Goal: Use online tool/utility: Use online tool/utility

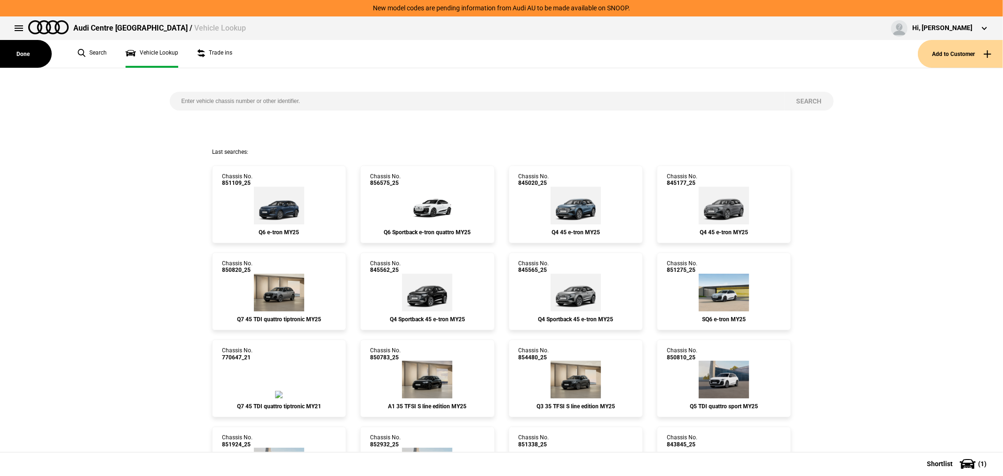
click at [220, 98] on input "search" at bounding box center [477, 101] width 615 height 19
type input "857873"
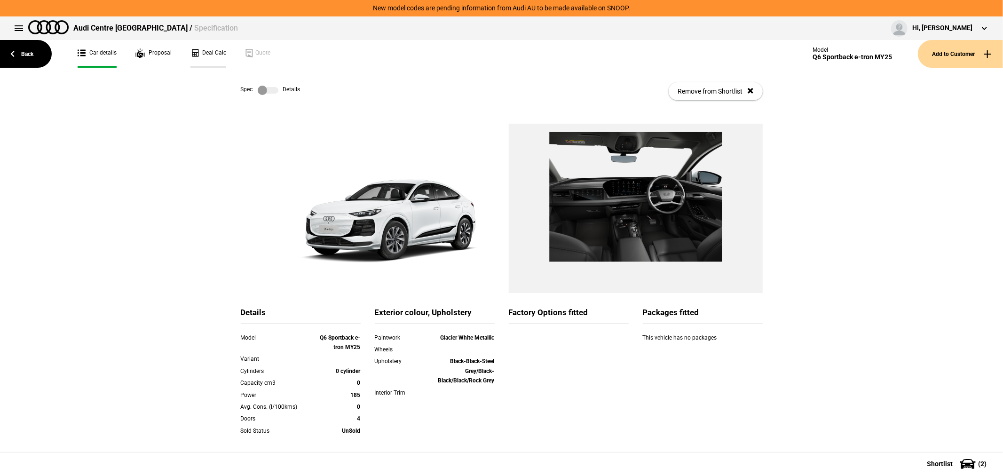
click at [220, 54] on link "Deal Calc" at bounding box center [208, 54] width 36 height 28
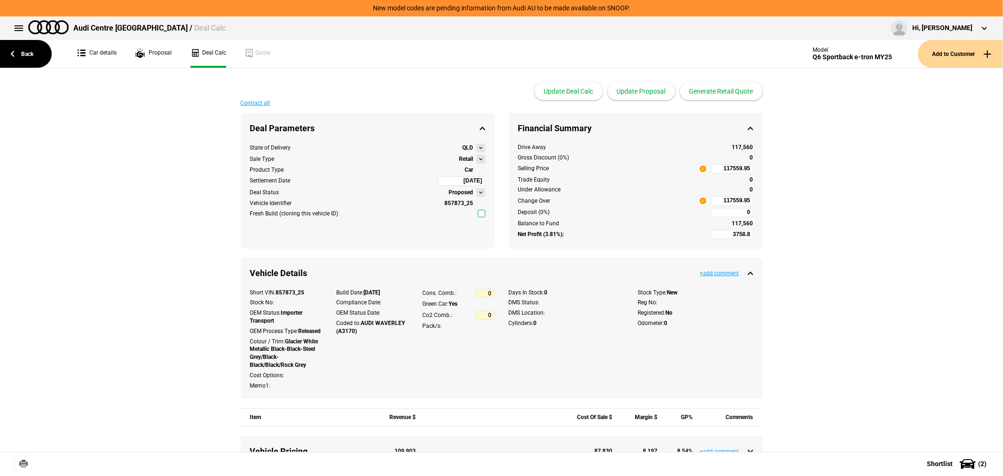
click at [478, 159] on button at bounding box center [480, 159] width 9 height 9
click at [417, 152] on div "State of Delivery QLD" at bounding box center [367, 147] width 235 height 9
click at [477, 158] on button at bounding box center [480, 159] width 9 height 9
click at [28, 55] on link "Back" at bounding box center [26, 54] width 52 height 28
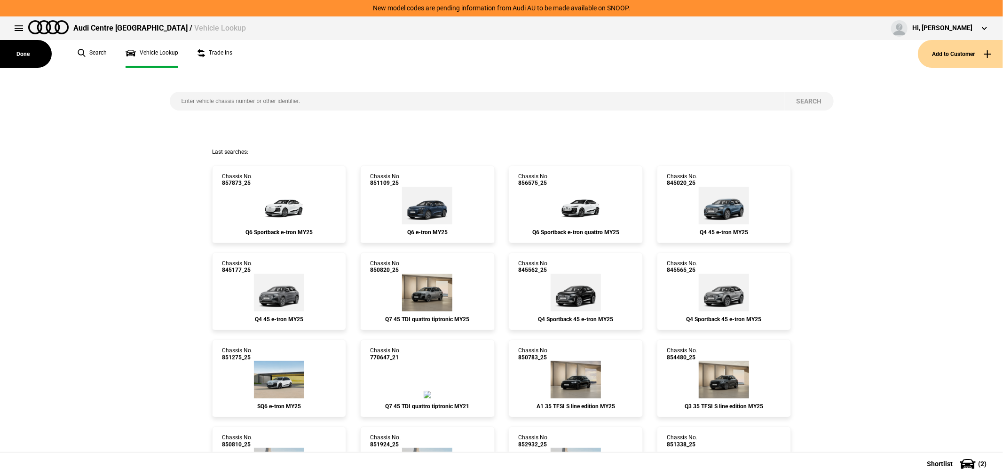
click at [211, 105] on input "search" at bounding box center [477, 101] width 615 height 19
type input "858982"
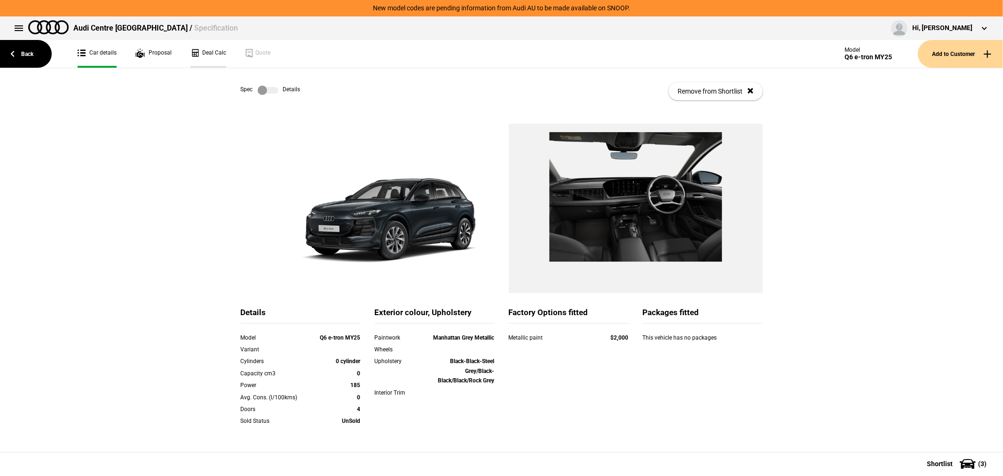
click at [199, 55] on link "Deal Calc" at bounding box center [208, 54] width 36 height 28
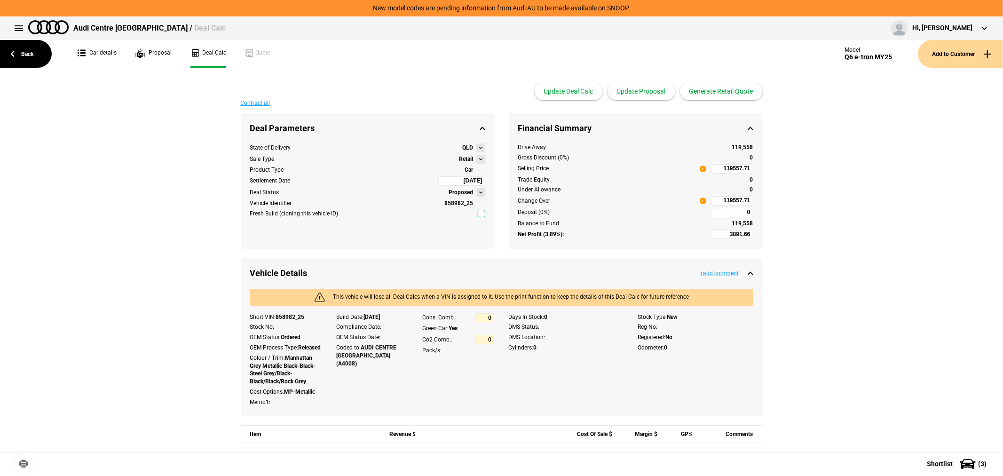
click at [476, 158] on button at bounding box center [480, 159] width 9 height 9
